Goal: Task Accomplishment & Management: Complete application form

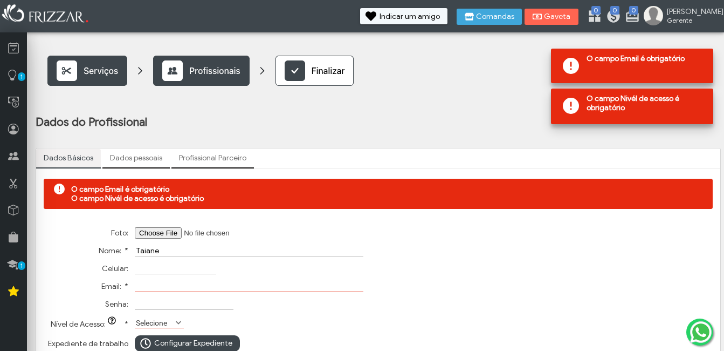
click at [140, 284] on input "Email: *" at bounding box center [249, 285] width 229 height 11
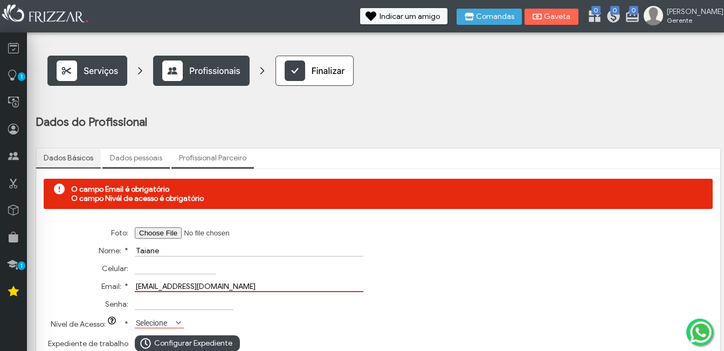
type input "rikferdinand@gmail.com"
click at [175, 320] on span at bounding box center [178, 322] width 11 height 11
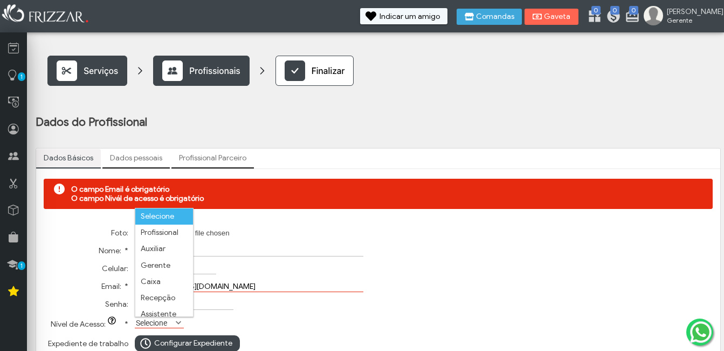
scroll to position [6, 48]
click at [165, 243] on li "Auxiliar" at bounding box center [164, 249] width 58 height 16
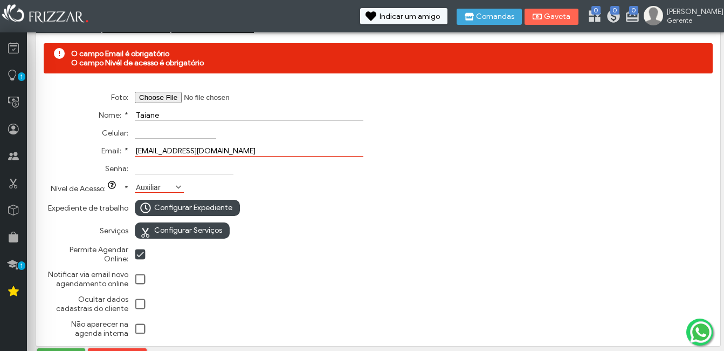
scroll to position [150, 0]
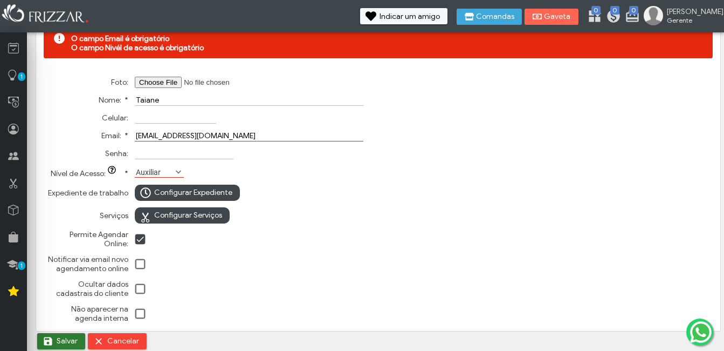
click at [60, 338] on span "Salvar" at bounding box center [67, 341] width 21 height 16
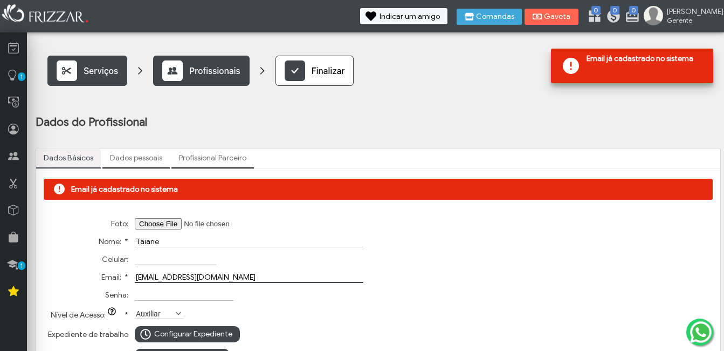
drag, startPoint x: 233, startPoint y: 282, endPoint x: 109, endPoint y: 275, distance: 123.7
click at [110, 276] on tr "Email: * rikferdinand@gmail.com" at bounding box center [205, 277] width 321 height 17
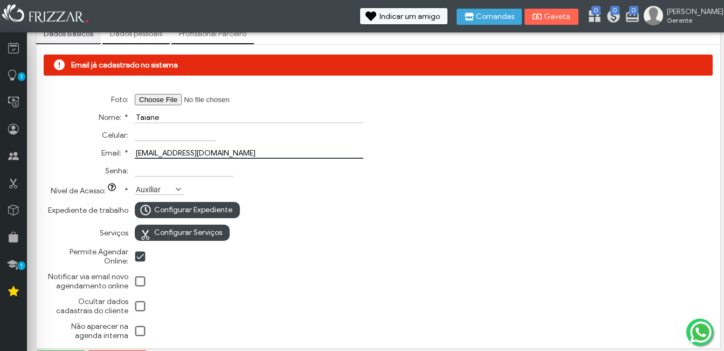
scroll to position [141, 0]
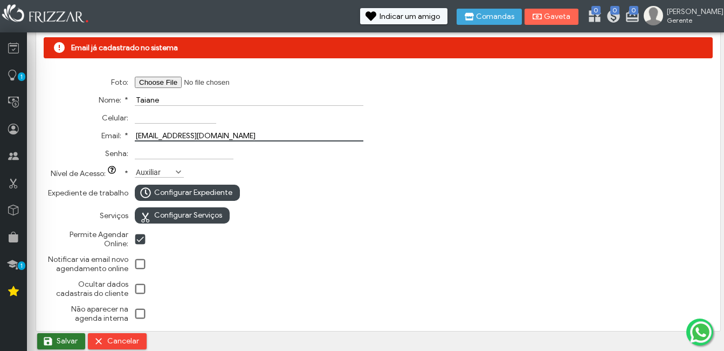
type input "dominioproprio@gmail.com"
click at [61, 343] on span "Salvar" at bounding box center [67, 341] width 21 height 16
click at [60, 344] on span "Salvar" at bounding box center [67, 341] width 21 height 16
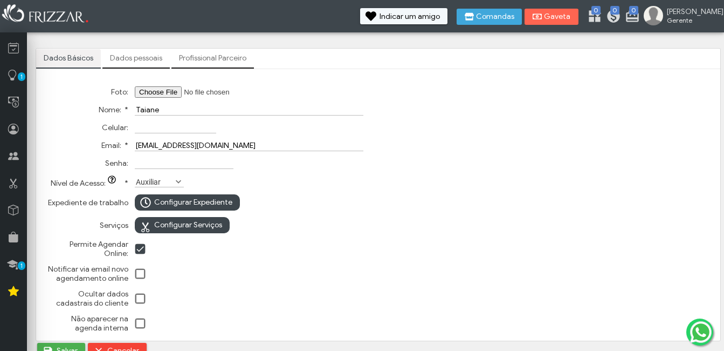
scroll to position [109, 0]
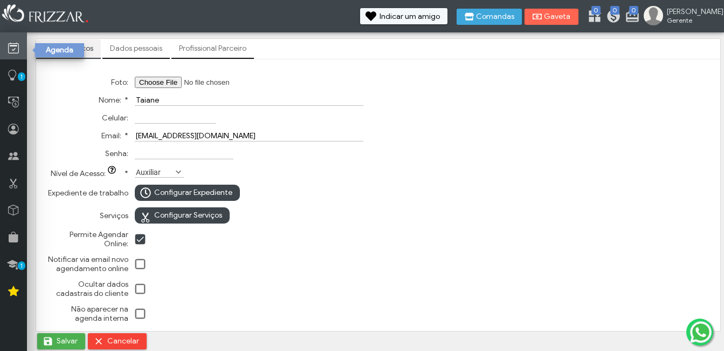
click at [10, 47] on icon at bounding box center [13, 48] width 11 height 13
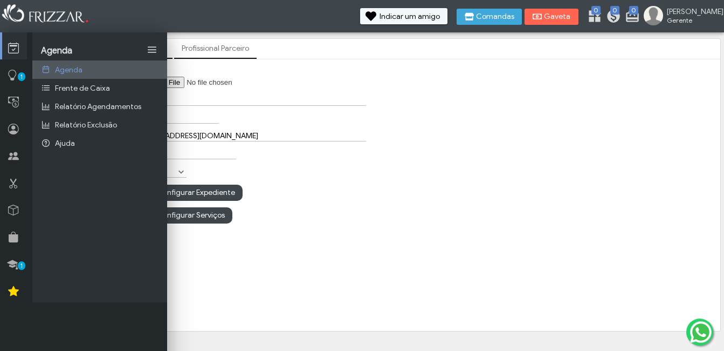
click at [61, 70] on span "Agenda" at bounding box center [69, 69] width 28 height 9
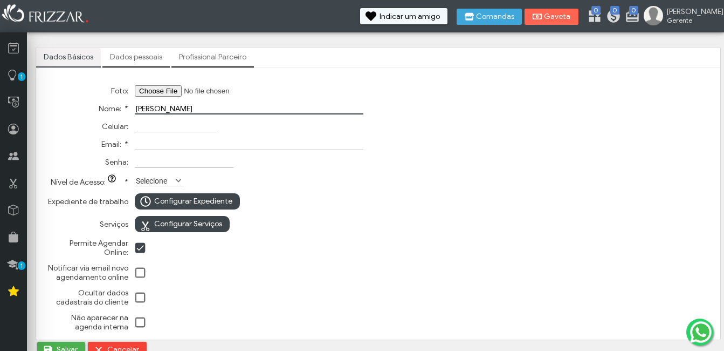
click at [161, 107] on input "Bruna braga" at bounding box center [249, 108] width 229 height 11
type input "Bruna Braga"
click at [150, 142] on input "Email: *" at bounding box center [249, 144] width 229 height 11
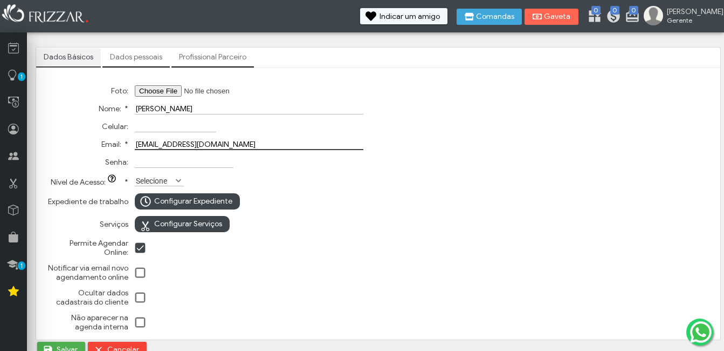
type input "brunasgdb@gmail.com"
click at [165, 179] on label "Selecione" at bounding box center [154, 180] width 39 height 10
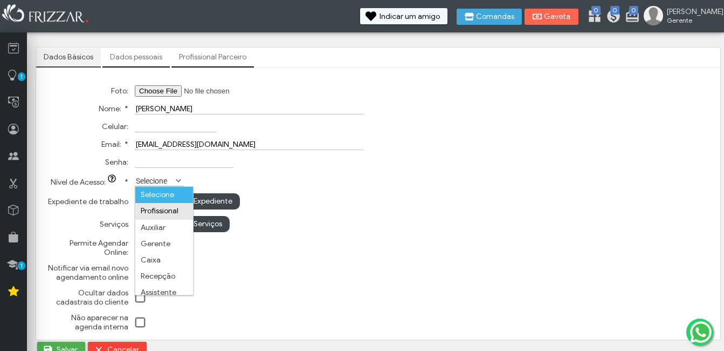
click at [165, 214] on li "Profissional" at bounding box center [164, 211] width 58 height 16
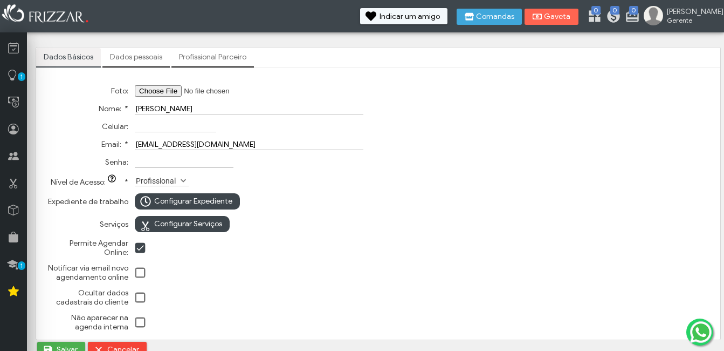
scroll to position [9, 0]
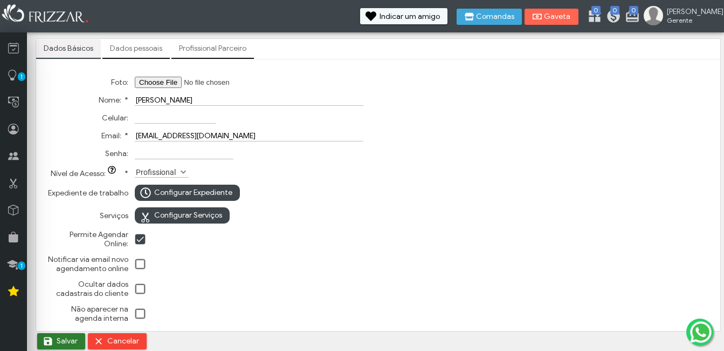
click at [76, 338] on span "Salvar" at bounding box center [67, 341] width 21 height 16
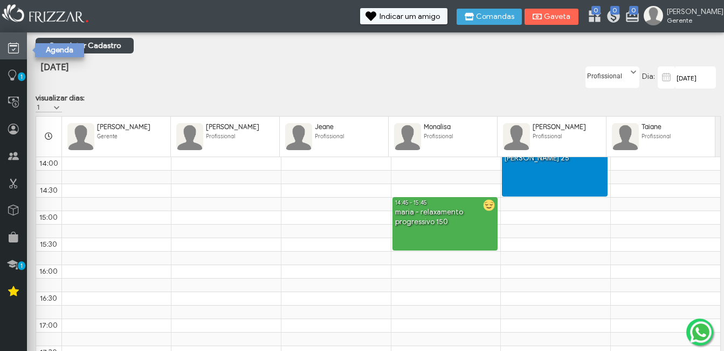
click at [15, 53] on icon at bounding box center [13, 48] width 11 height 13
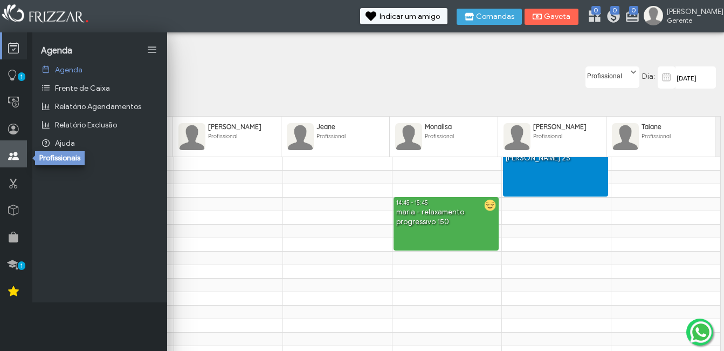
click at [18, 160] on icon at bounding box center [13, 155] width 11 height 13
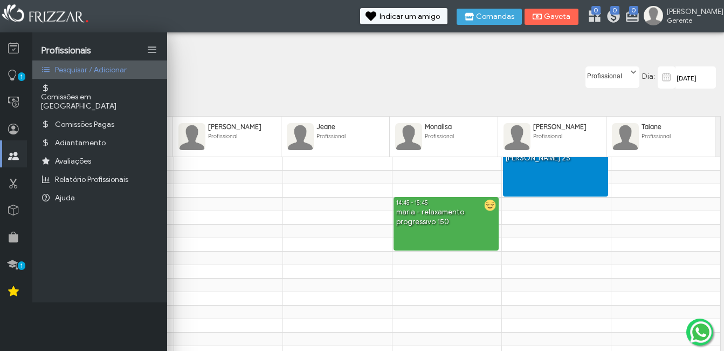
click at [120, 64] on link "Pesquisar / Adicionar" at bounding box center [99, 69] width 135 height 18
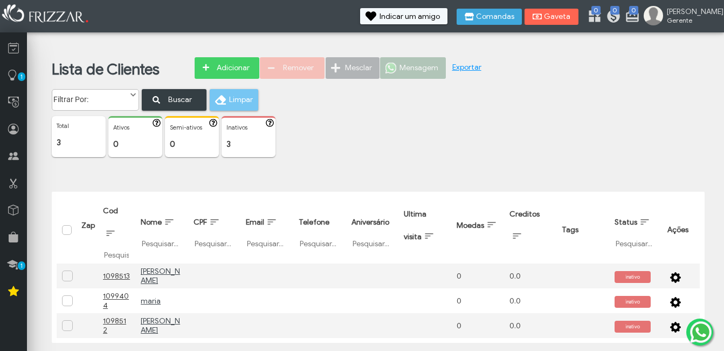
scroll to position [2, 0]
click at [223, 70] on span "Adicionar" at bounding box center [233, 67] width 38 height 16
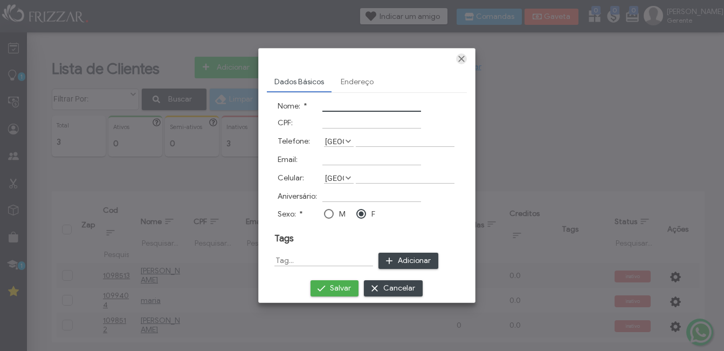
click at [456, 60] on span "Fechar" at bounding box center [461, 58] width 11 height 11
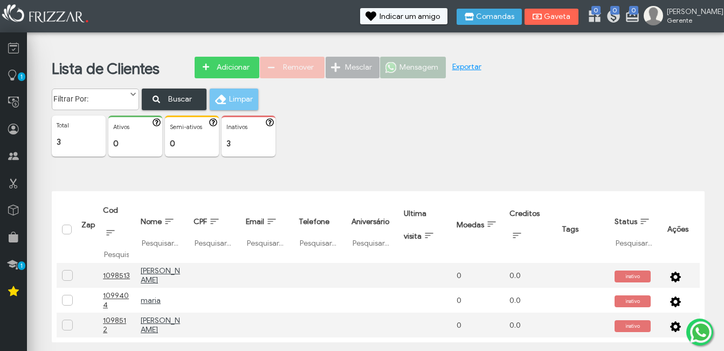
click at [135, 92] on span at bounding box center [133, 94] width 11 height 11
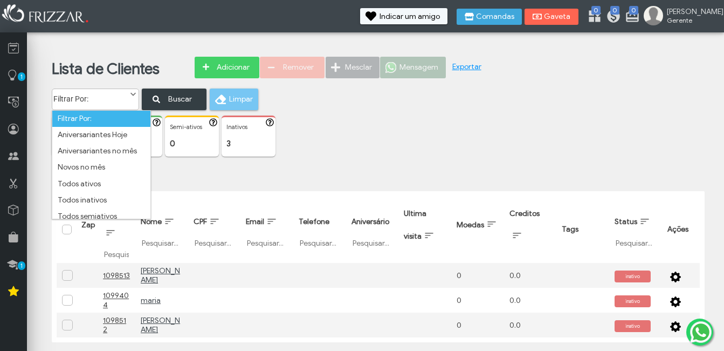
scroll to position [55, 0]
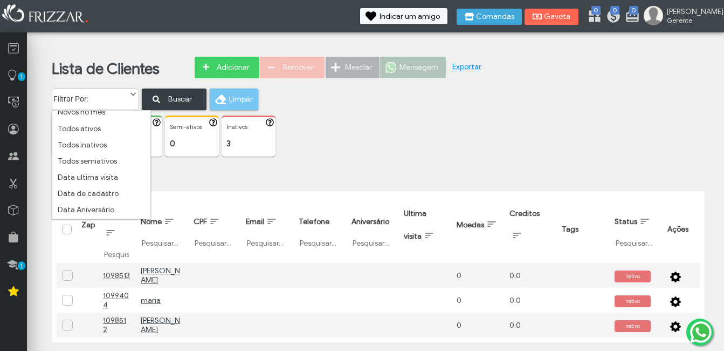
click at [132, 92] on span at bounding box center [133, 94] width 11 height 11
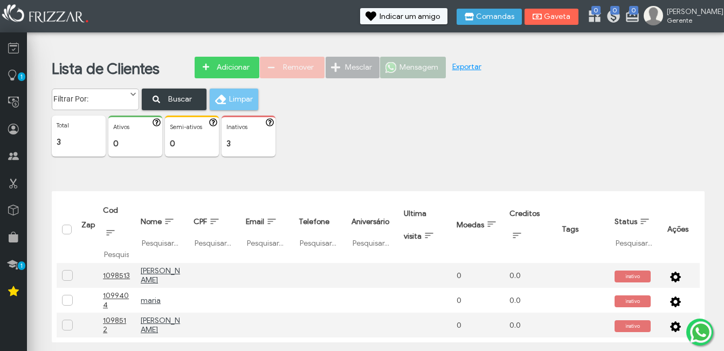
click at [230, 98] on span "Limpar" at bounding box center [240, 99] width 22 height 16
click at [357, 70] on div "Mesclar" at bounding box center [353, 73] width 54 height 32
click at [413, 68] on div "Mensagem" at bounding box center [413, 73] width 66 height 32
click at [471, 67] on link "Exportar" at bounding box center [467, 66] width 29 height 9
click at [447, 87] on div "Mensagem" at bounding box center [413, 73] width 66 height 32
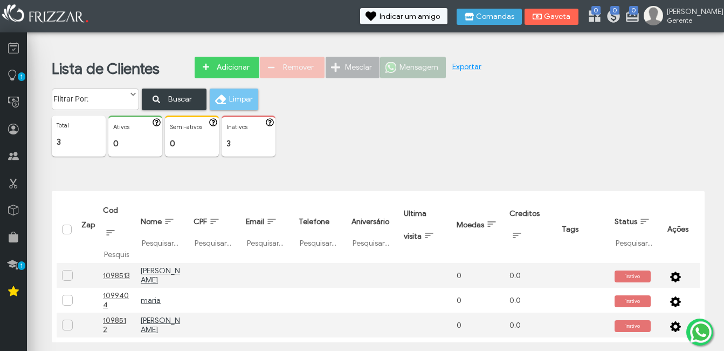
click at [470, 68] on link "Exportar" at bounding box center [467, 66] width 29 height 9
click at [463, 68] on link "Exportar" at bounding box center [467, 66] width 29 height 9
click at [433, 95] on div "Filtrar Por: Aniversariantes Hoje Aniversariantes no mês Novos no mês Todos ati…" at bounding box center [386, 99] width 669 height 22
click at [242, 74] on span "Adicionar" at bounding box center [233, 67] width 38 height 16
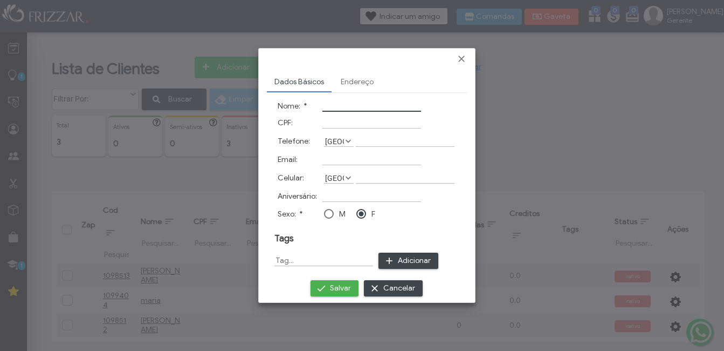
click at [611, 103] on div at bounding box center [362, 175] width 724 height 351
